Goal: Find contact information: Find contact information

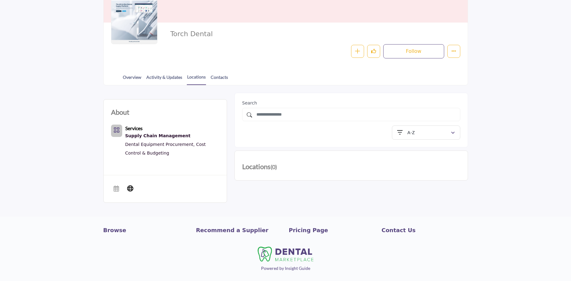
scroll to position [78, 0]
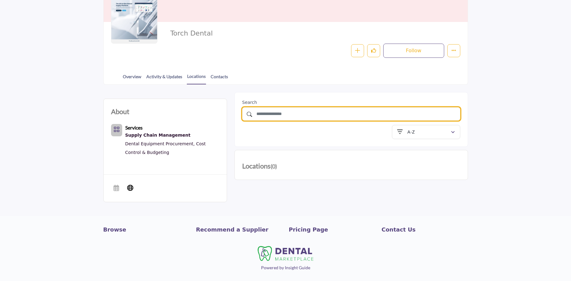
click at [308, 113] on input "text" at bounding box center [351, 113] width 218 height 13
type input "*******"
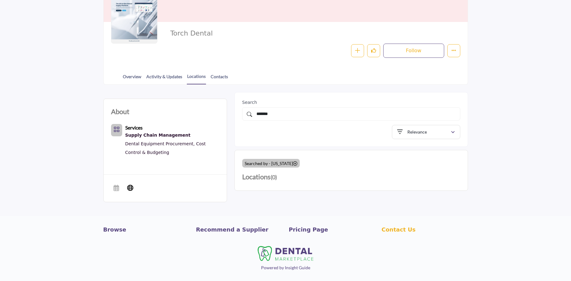
click at [395, 229] on p "Contact Us" at bounding box center [424, 229] width 86 height 8
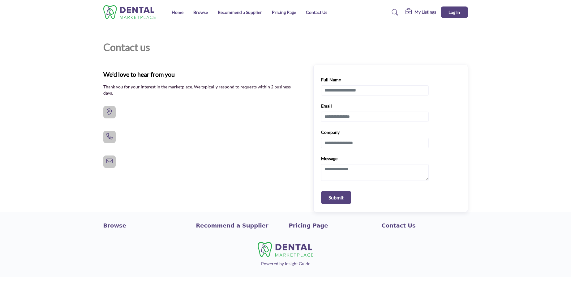
click at [109, 135] on icon at bounding box center [109, 136] width 6 height 6
click at [114, 138] on button at bounding box center [109, 137] width 12 height 12
click at [423, 11] on h5 "My Listings" at bounding box center [425, 12] width 22 height 6
